Goal: Task Accomplishment & Management: Manage account settings

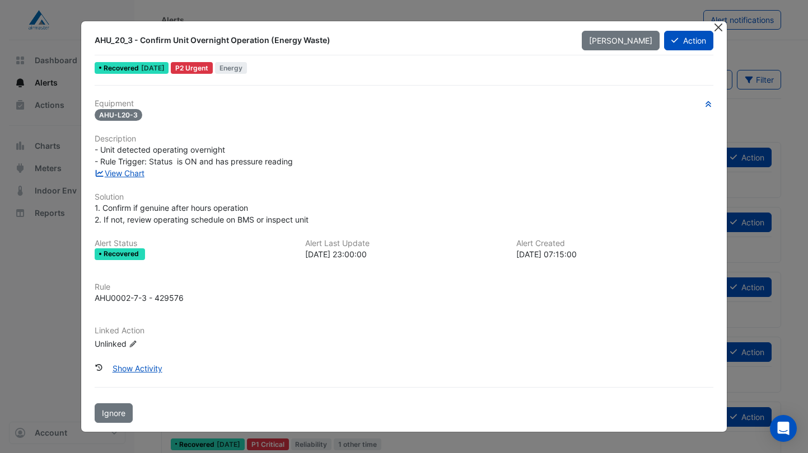
click at [714, 24] on button "Close" at bounding box center [718, 27] width 12 height 12
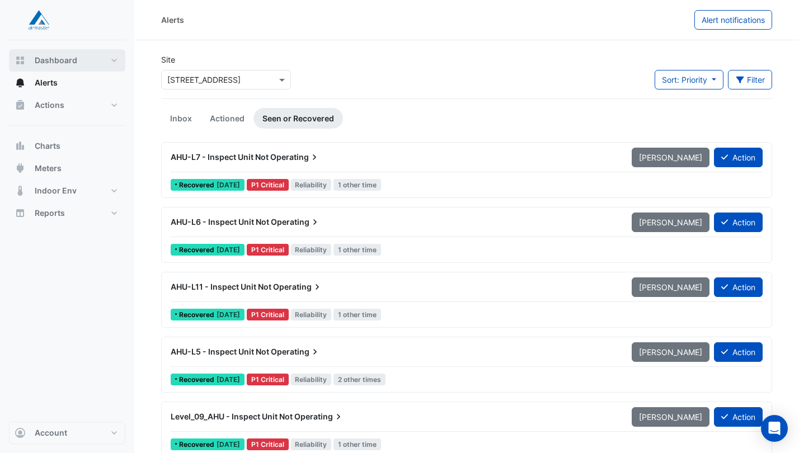
click at [74, 62] on span "Dashboard" at bounding box center [56, 60] width 43 height 11
select select "***"
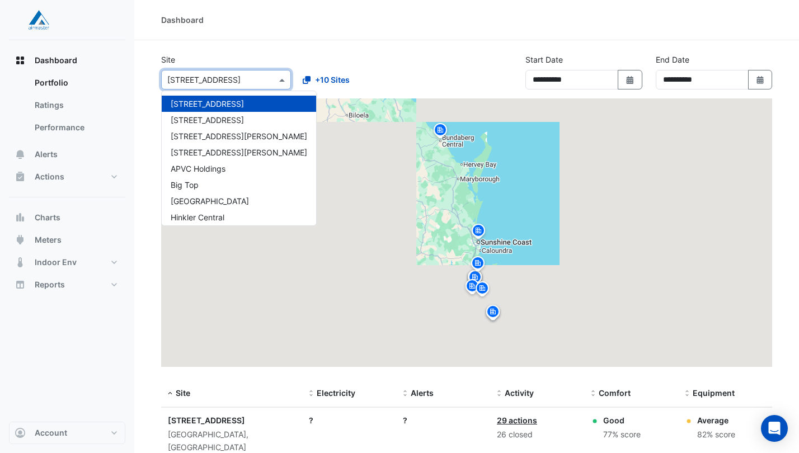
click at [211, 85] on input "text" at bounding box center [214, 80] width 95 height 12
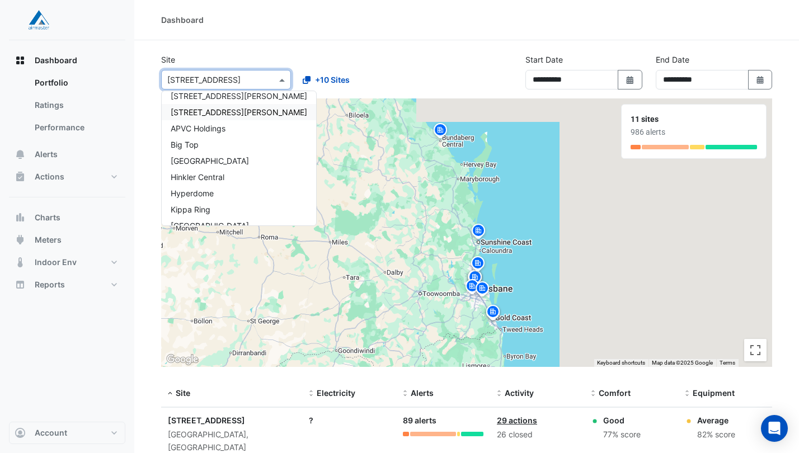
scroll to position [53, 0]
click at [171, 200] on span "Kippa Ring" at bounding box center [191, 197] width 40 height 10
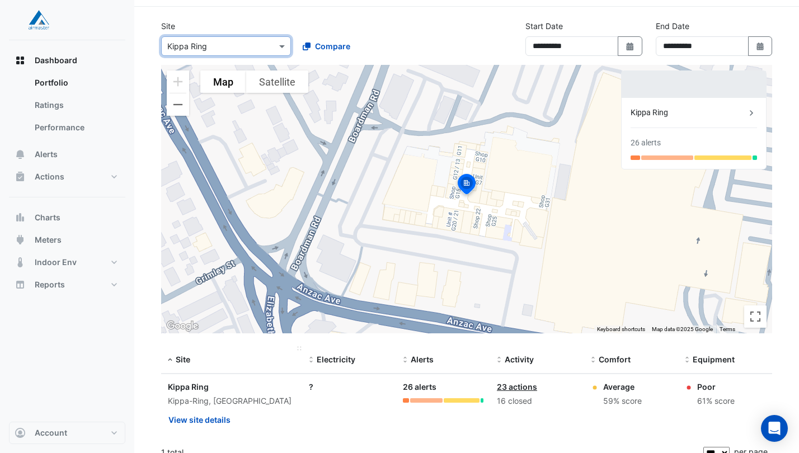
scroll to position [47, 0]
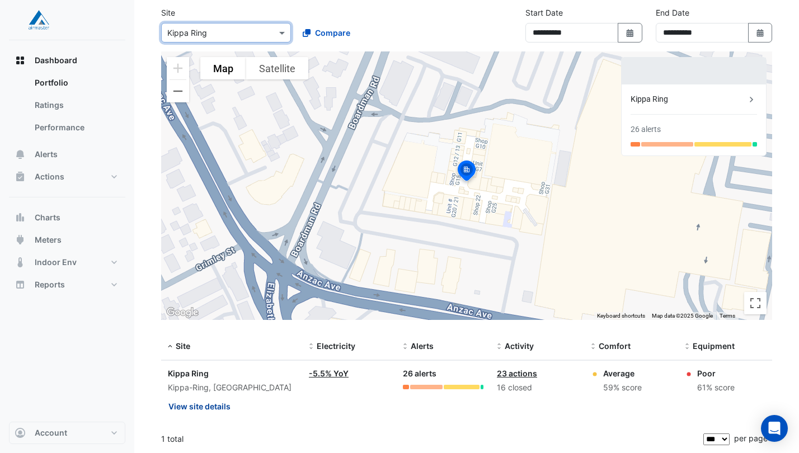
click at [198, 406] on button "View site details" at bounding box center [199, 407] width 63 height 20
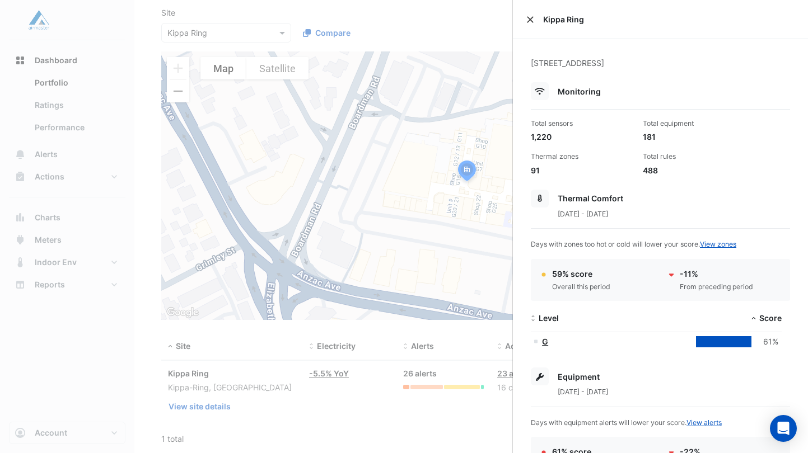
click at [527, 18] on button "Close" at bounding box center [530, 20] width 8 height 8
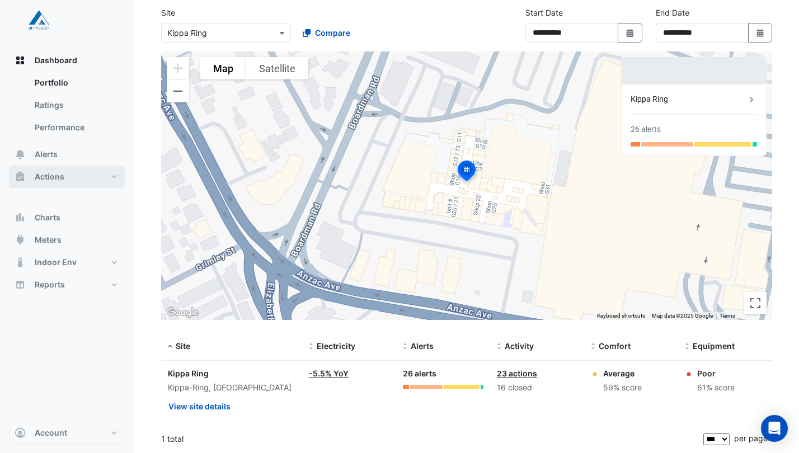
click at [54, 172] on span "Actions" at bounding box center [50, 176] width 30 height 11
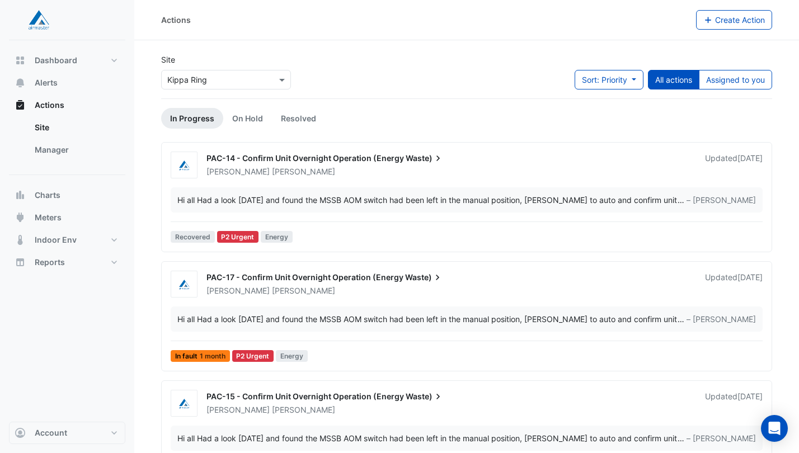
click at [408, 166] on div "PAC-14 - Confirm Unit Overnight Operation (Energy Waste)" at bounding box center [449, 159] width 485 height 13
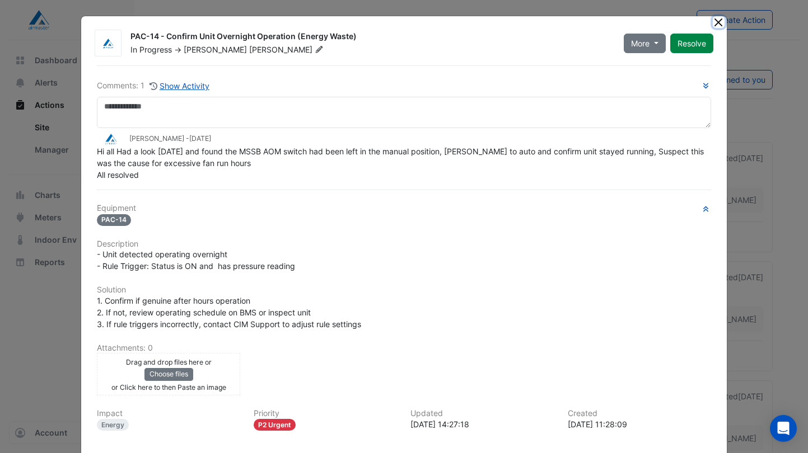
click at [712, 18] on button "Close" at bounding box center [718, 22] width 12 height 12
